Goal: Transaction & Acquisition: Purchase product/service

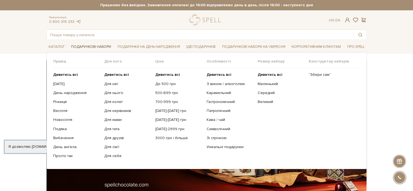
click at [87, 47] on link "Подарункові набори" at bounding box center [91, 47] width 44 height 8
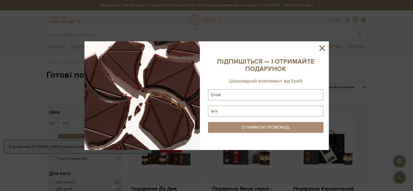
click at [321, 49] on icon at bounding box center [321, 47] width 5 height 5
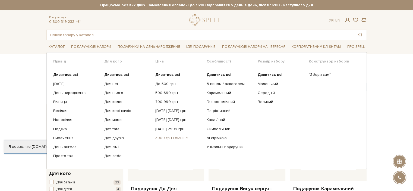
click at [176, 135] on link "3000 грн і більше" at bounding box center [178, 137] width 47 height 5
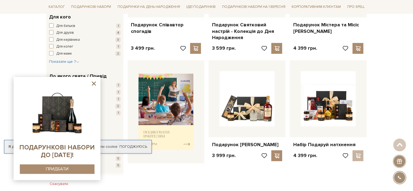
scroll to position [161, 0]
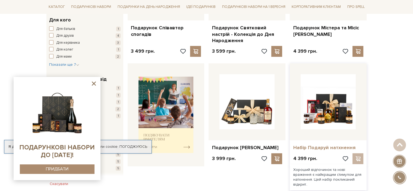
click at [306, 147] on link "Набір Подаруй натхнення" at bounding box center [328, 147] width 70 height 6
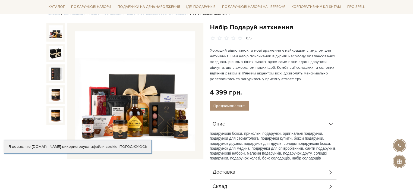
scroll to position [43, 0]
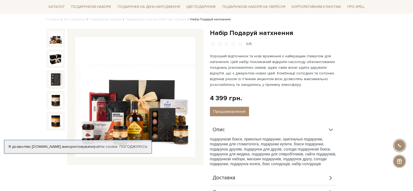
click at [140, 94] on img at bounding box center [135, 97] width 120 height 120
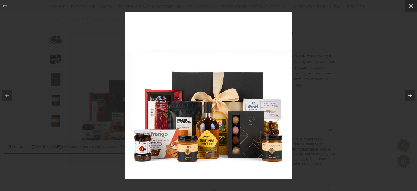
click at [356, 82] on div at bounding box center [208, 95] width 417 height 191
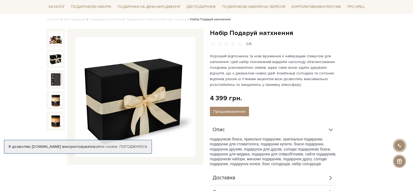
click at [58, 64] on img at bounding box center [56, 59] width 14 height 14
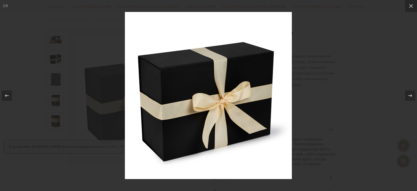
click at [329, 129] on div at bounding box center [208, 95] width 417 height 191
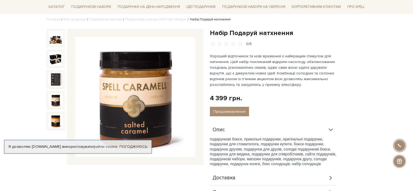
click at [59, 100] on img at bounding box center [56, 100] width 14 height 14
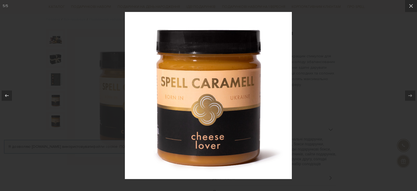
click at [357, 64] on div at bounding box center [208, 95] width 417 height 191
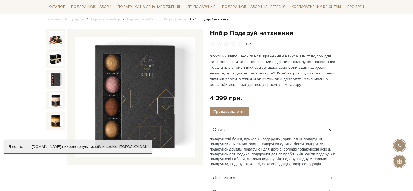
click at [54, 81] on img at bounding box center [56, 79] width 14 height 14
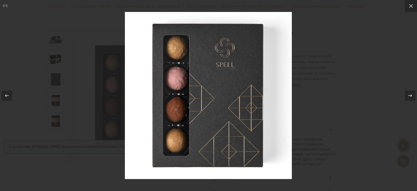
click at [372, 74] on div at bounding box center [208, 95] width 417 height 191
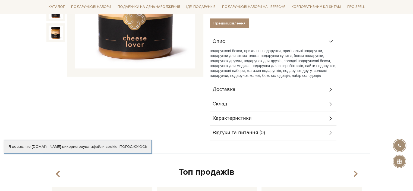
scroll to position [155, 0]
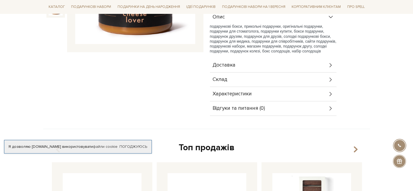
click at [280, 78] on div "Склад" at bounding box center [273, 79] width 126 height 14
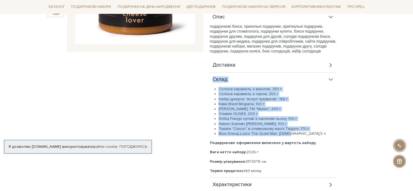
drag, startPoint x: 293, startPoint y: 132, endPoint x: 210, endPoint y: 78, distance: 98.3
click at [210, 78] on div "Склад Солона карамель з ваніллю, 250 г Солона карамель з сиром, 250 г Набір цук…" at bounding box center [273, 124] width 126 height 105
copy div "Склад Солона карамель з ваніллю, 250 г Солона карамель з сиром, 250 г Набір цук…"
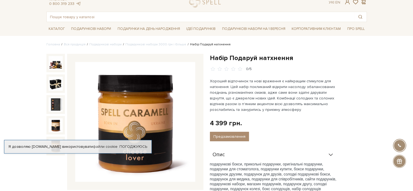
scroll to position [0, 0]
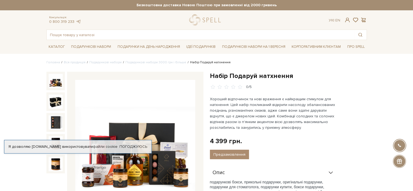
click at [56, 81] on img at bounding box center [56, 81] width 14 height 14
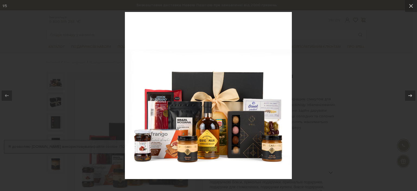
click at [342, 68] on div at bounding box center [208, 95] width 417 height 191
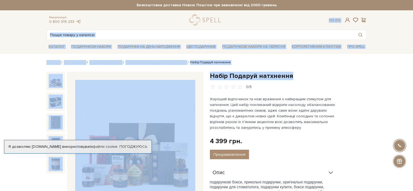
drag, startPoint x: 226, startPoint y: 18, endPoint x: 398, endPoint y: 66, distance: 177.8
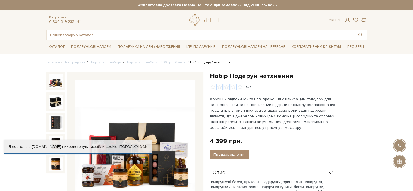
drag, startPoint x: 398, startPoint y: 66, endPoint x: 406, endPoint y: 69, distance: 9.3
